Goal: Task Accomplishment & Management: Use online tool/utility

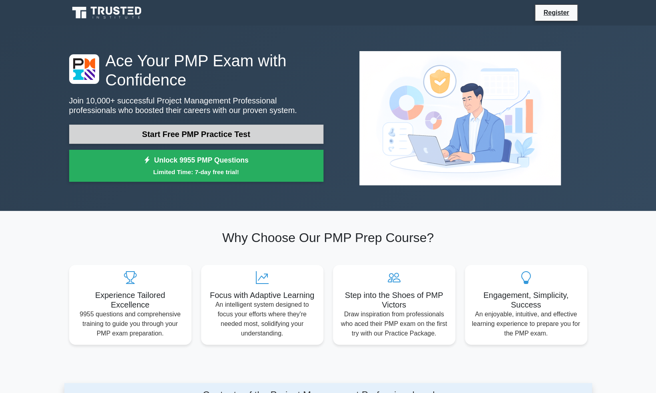
click at [212, 136] on link "Start Free PMP Practice Test" at bounding box center [196, 134] width 254 height 19
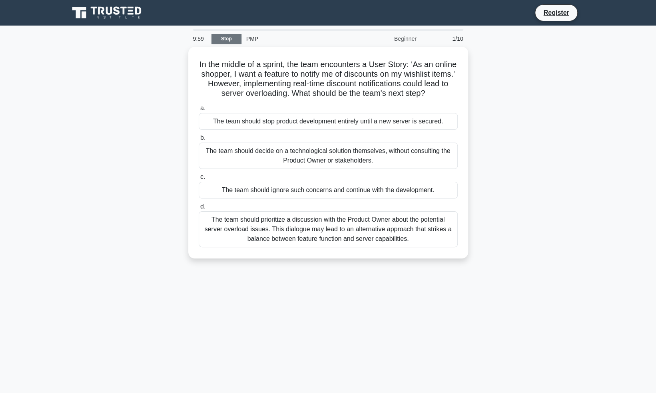
click at [223, 36] on link "Stop" at bounding box center [227, 39] width 30 height 10
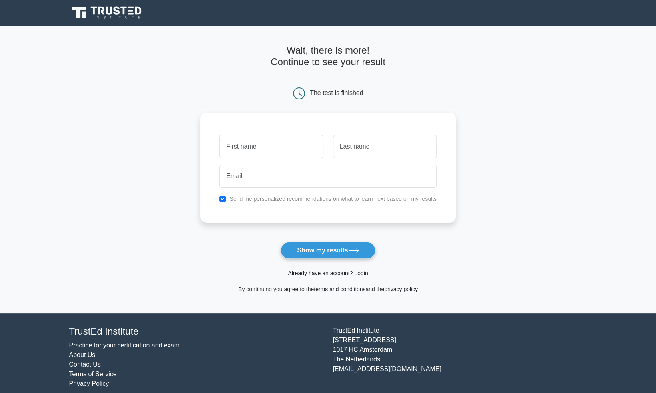
click at [340, 271] on link "Already have an account? Login" at bounding box center [328, 273] width 80 height 6
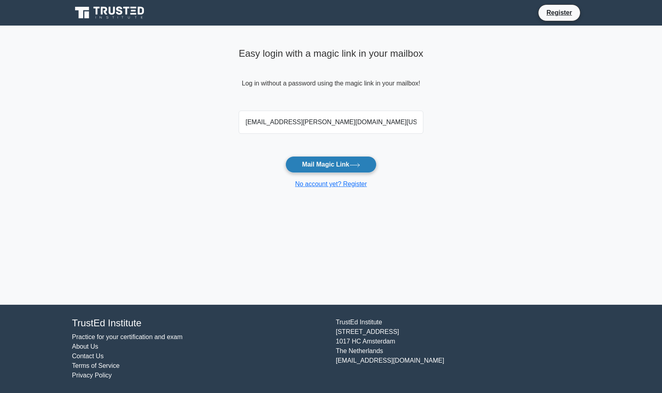
type input "matt.shearer@das.oregon.gov"
click at [351, 165] on button "Mail Magic Link" at bounding box center [330, 164] width 91 height 17
